Goal: Task Accomplishment & Management: Manage account settings

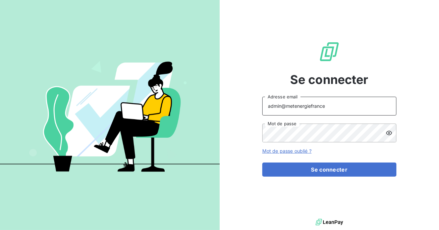
click at [328, 106] on input "admin@metenergiefrance" at bounding box center [329, 106] width 134 height 19
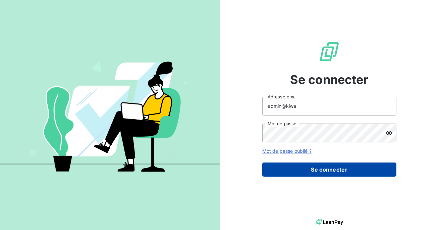
type input "admin@kiwa"
click at [310, 173] on button "Se connecter" at bounding box center [329, 169] width 134 height 14
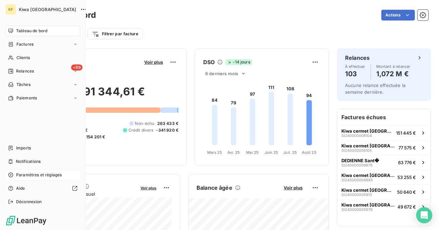
click at [23, 172] on span "Paramètres et réglages" at bounding box center [39, 175] width 46 height 6
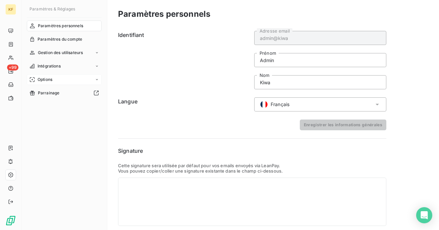
click at [56, 77] on div "Options" at bounding box center [64, 79] width 75 height 11
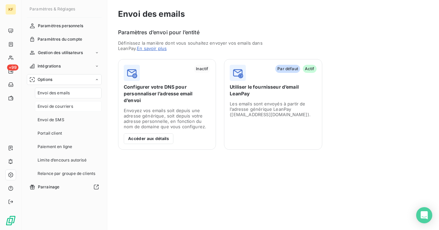
click at [63, 108] on span "Envoi de courriers" at bounding box center [56, 106] width 36 height 6
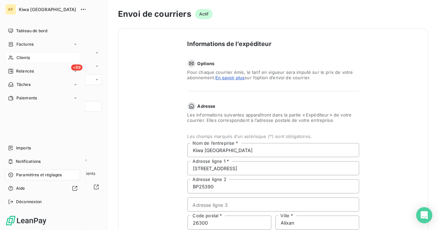
click at [21, 58] on span "Clients" at bounding box center [22, 58] width 13 height 6
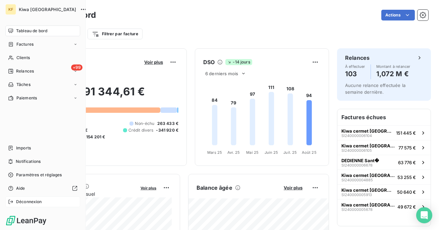
click at [24, 202] on span "Déconnexion" at bounding box center [29, 202] width 26 height 6
